Goal: Find specific page/section: Locate a particular part of the current website

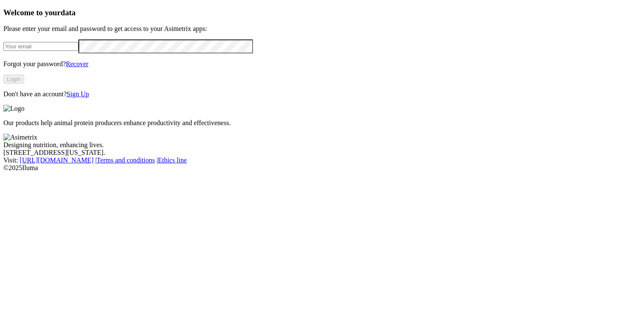
type input "[PERSON_NAME][EMAIL_ADDRESS][DOMAIN_NAME]"
click at [24, 83] on button "Login" at bounding box center [13, 79] width 21 height 9
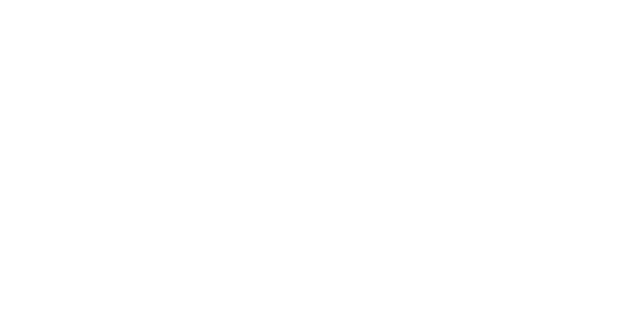
drag, startPoint x: 95, startPoint y: 218, endPoint x: 152, endPoint y: 254, distance: 67.1
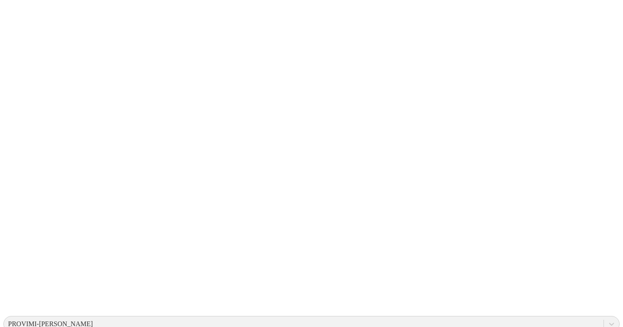
scroll to position [8, 0]
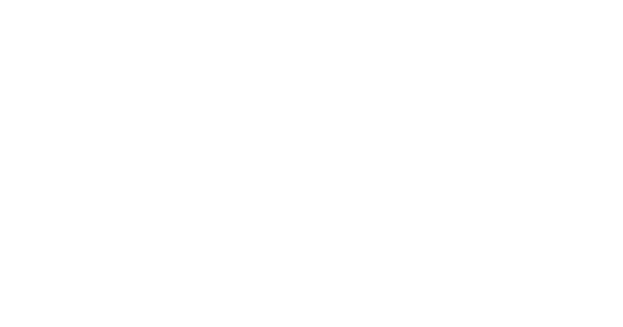
drag, startPoint x: 110, startPoint y: 217, endPoint x: 170, endPoint y: 267, distance: 78.6
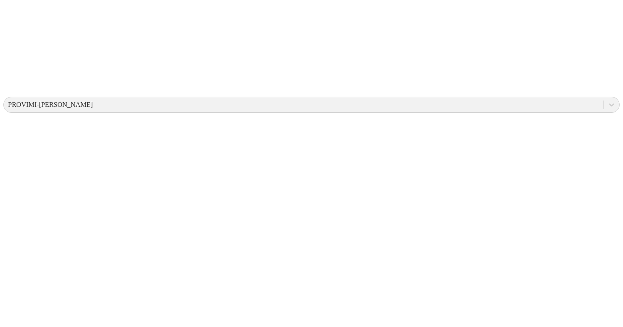
scroll to position [265, 0]
